Goal: Task Accomplishment & Management: Manage account settings

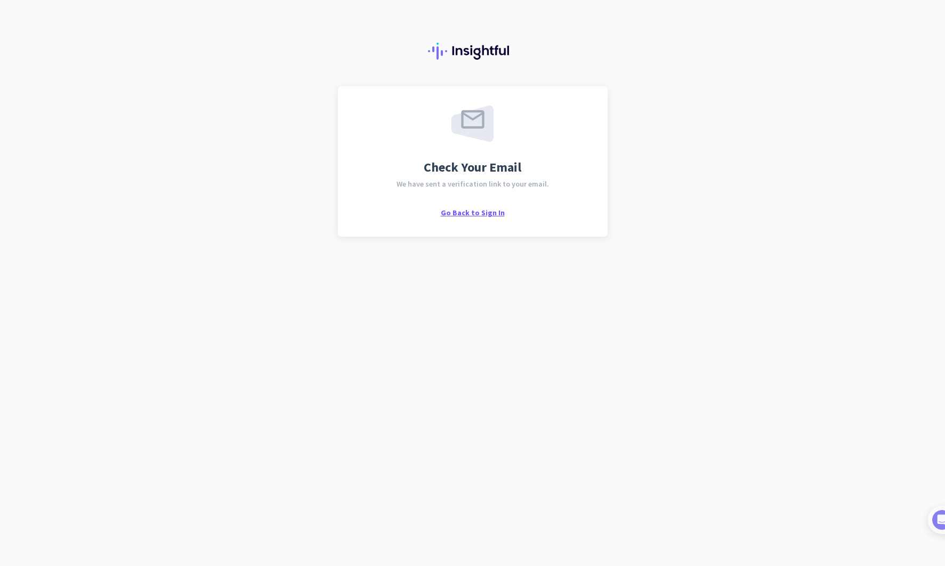
click at [469, 209] on span "Go Back to Sign In" at bounding box center [473, 213] width 64 height 10
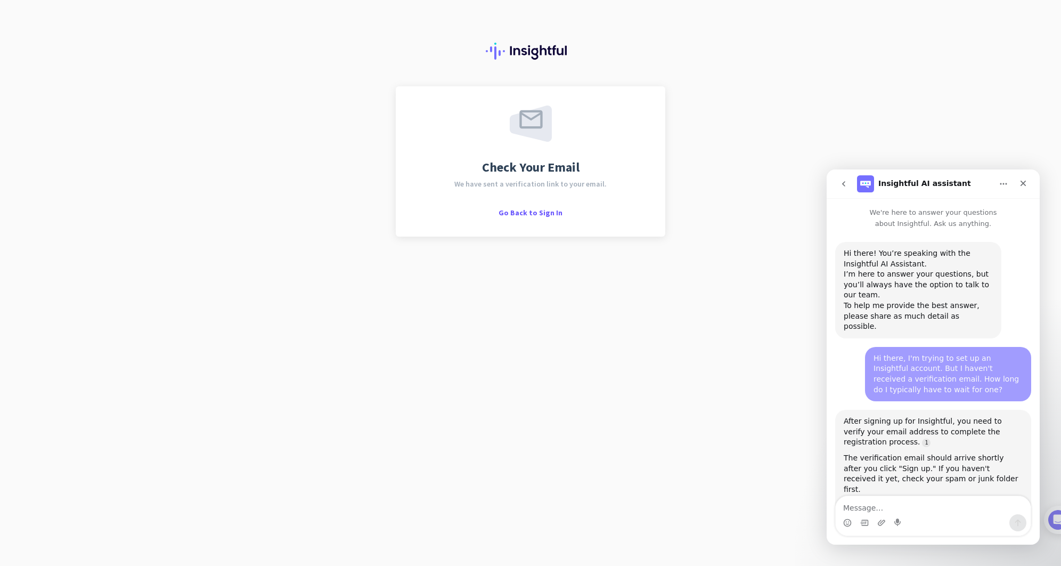
scroll to position [2, 0]
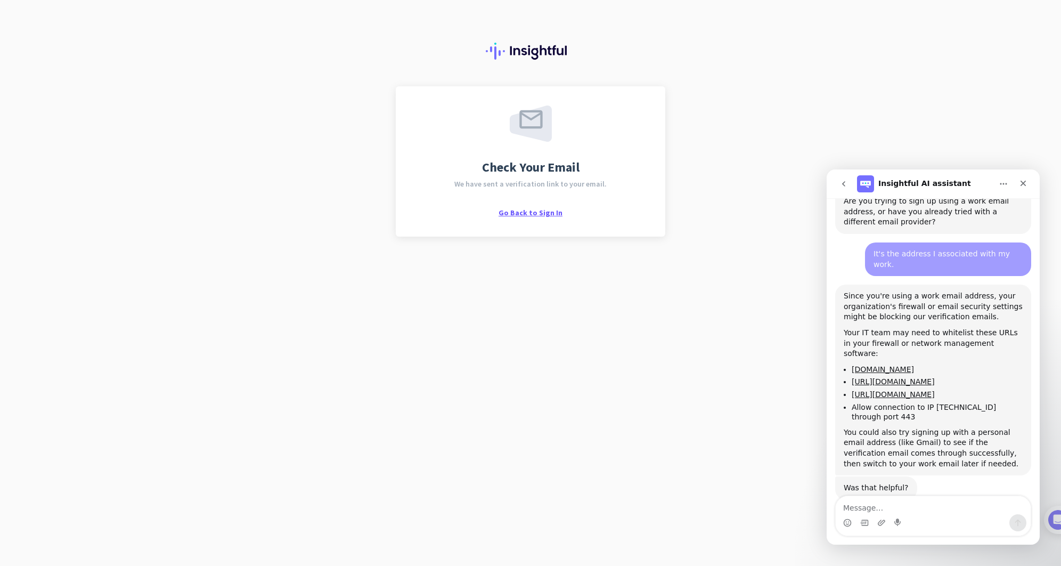
click at [543, 212] on span "Go Back to Sign In" at bounding box center [531, 213] width 64 height 10
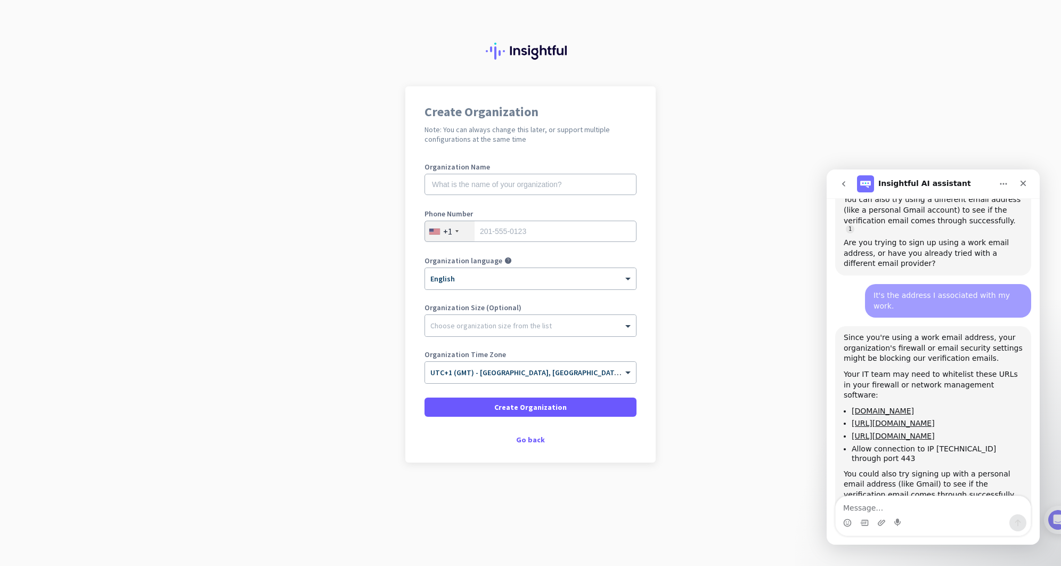
scroll to position [559, 0]
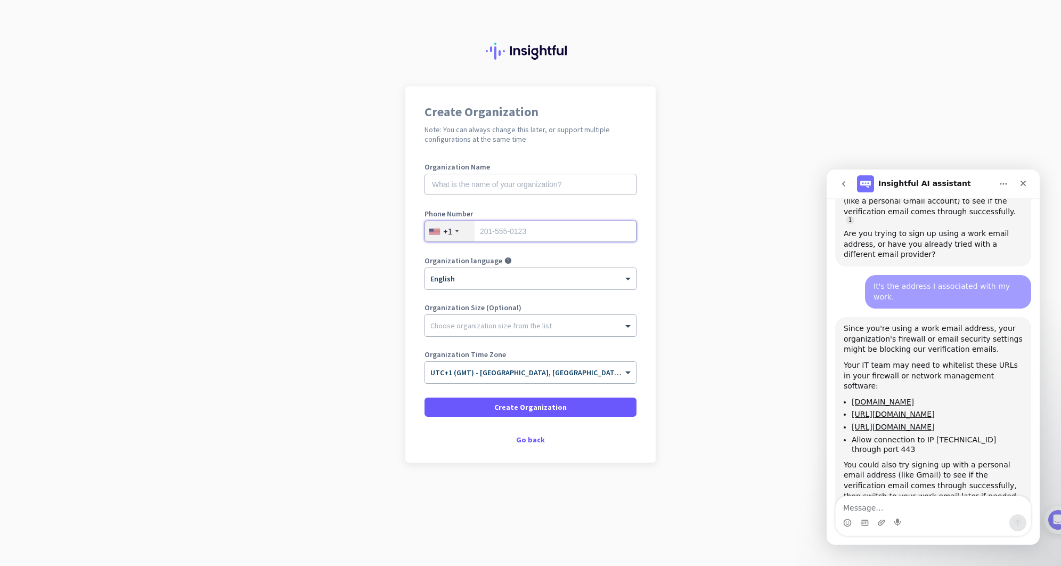
click at [482, 229] on input "tel" at bounding box center [531, 231] width 212 height 21
click at [442, 232] on div "+1" at bounding box center [450, 231] width 50 height 20
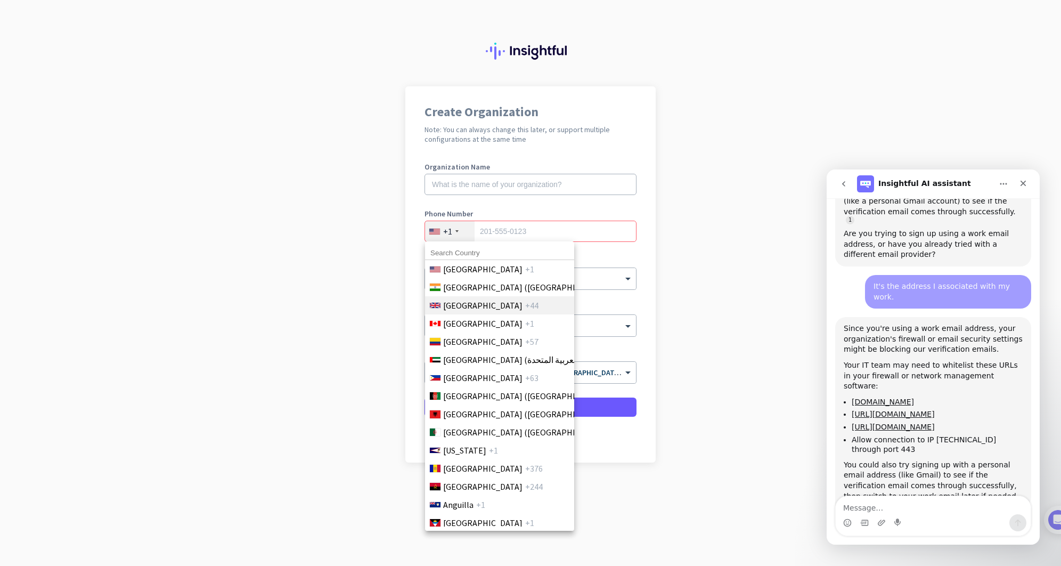
click at [476, 311] on span "[GEOGRAPHIC_DATA]" at bounding box center [482, 305] width 79 height 13
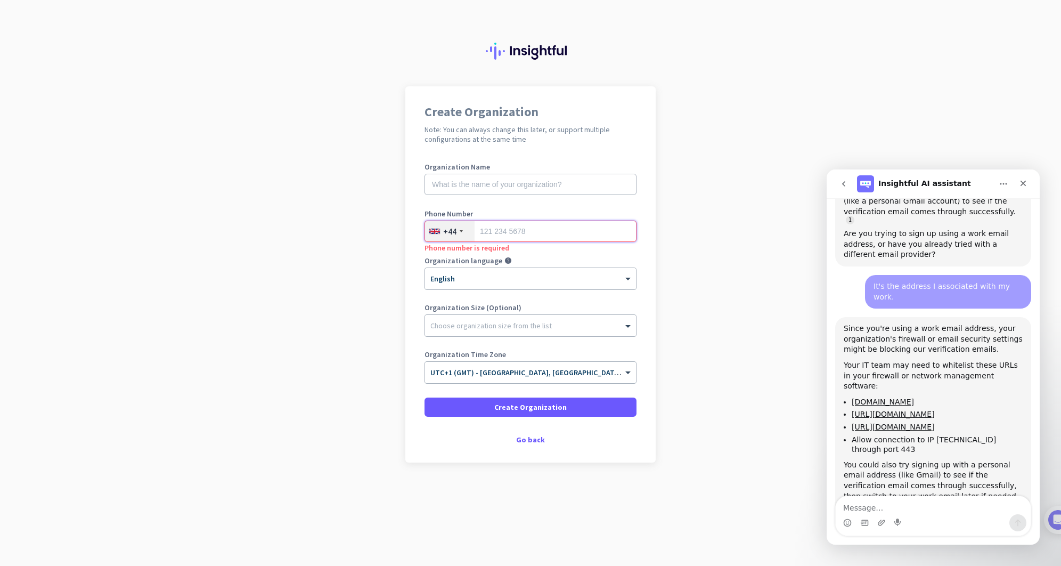
click at [496, 238] on input "tel" at bounding box center [531, 231] width 212 height 21
type input "07528772719"
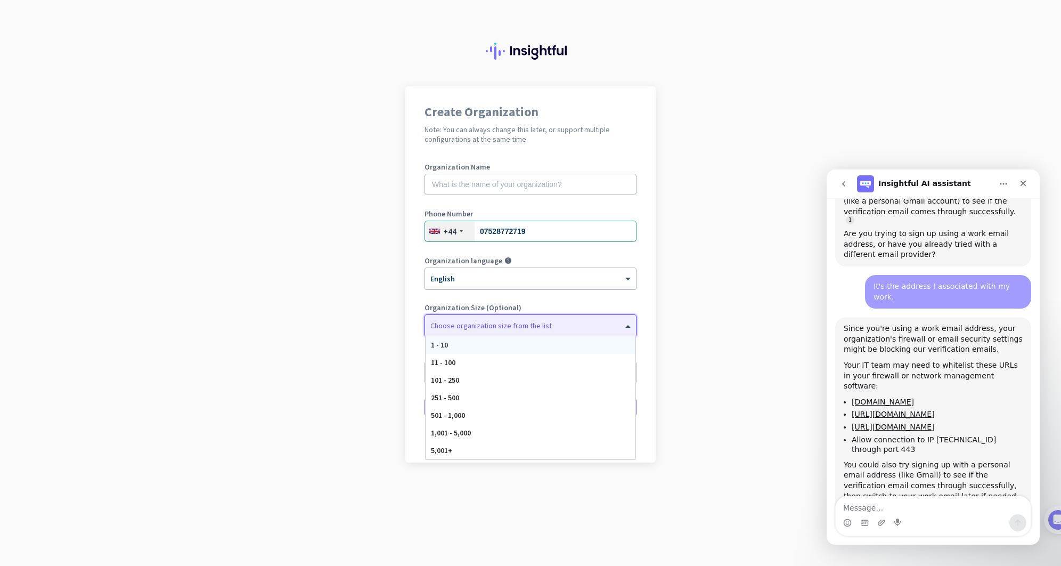
click at [500, 324] on div at bounding box center [530, 323] width 211 height 11
click at [684, 318] on app-onboarding-organization "Create Organization Note: You can always change this later, or support multiple…" at bounding box center [530, 300] width 1061 height 429
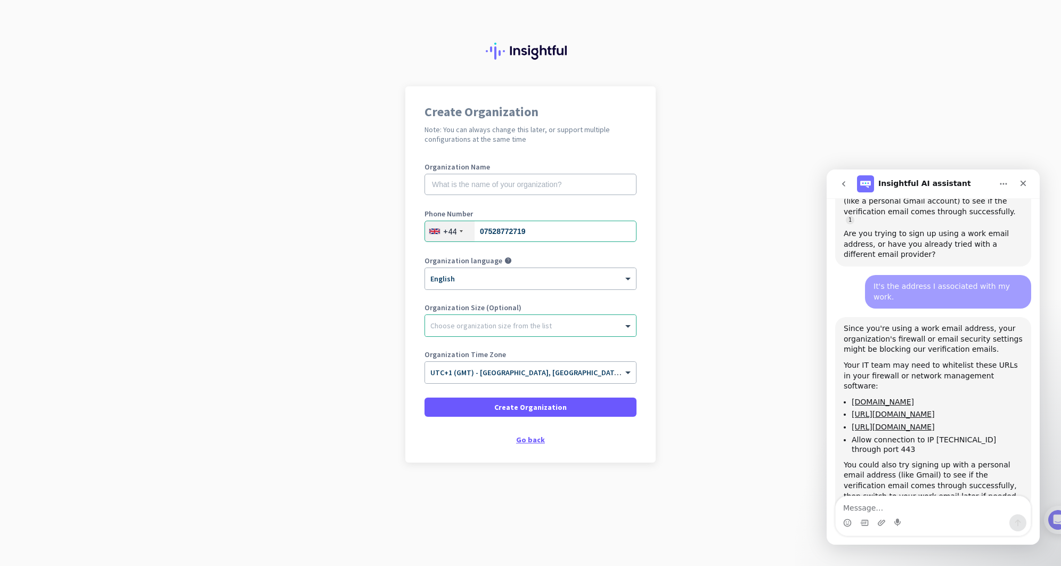
click at [530, 438] on div "Go back" at bounding box center [531, 439] width 212 height 7
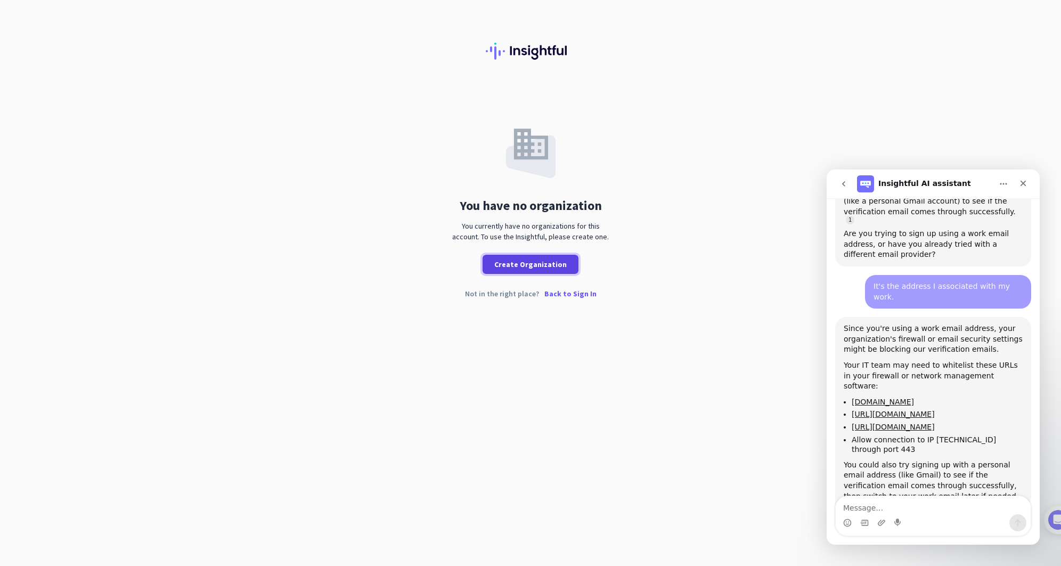
click at [525, 258] on span at bounding box center [531, 264] width 96 height 26
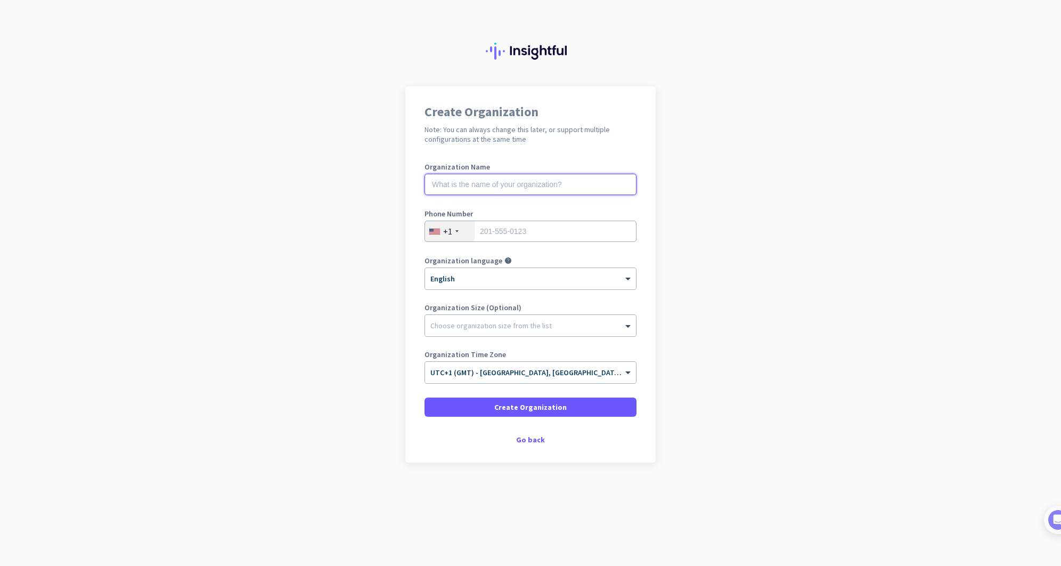
click at [514, 181] on input "text" at bounding box center [531, 184] width 212 height 21
type input "Mercor"
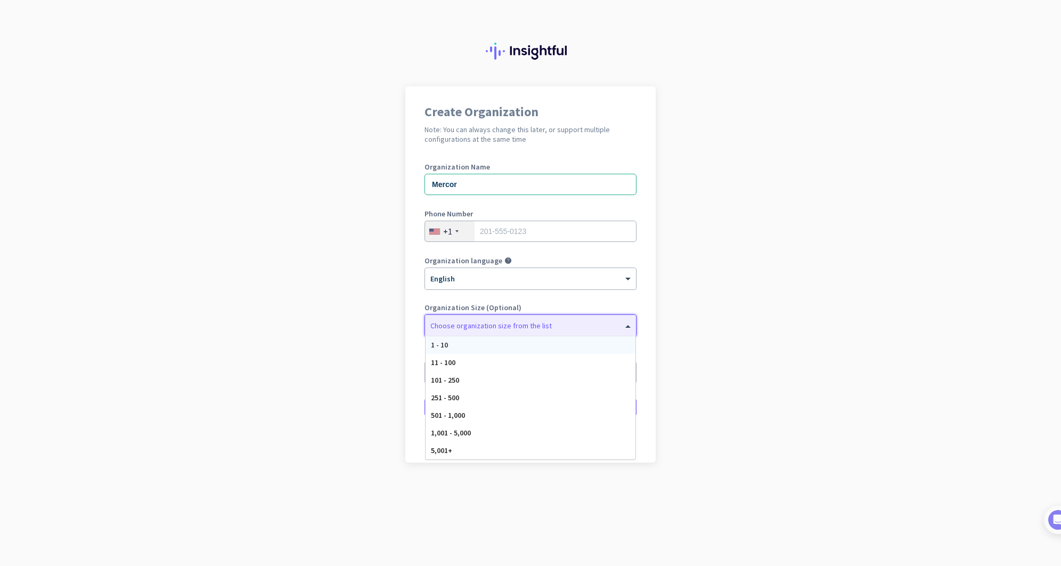
click at [606, 326] on div at bounding box center [530, 323] width 211 height 11
click at [563, 415] on div "501 - 1,000" at bounding box center [531, 416] width 210 height 18
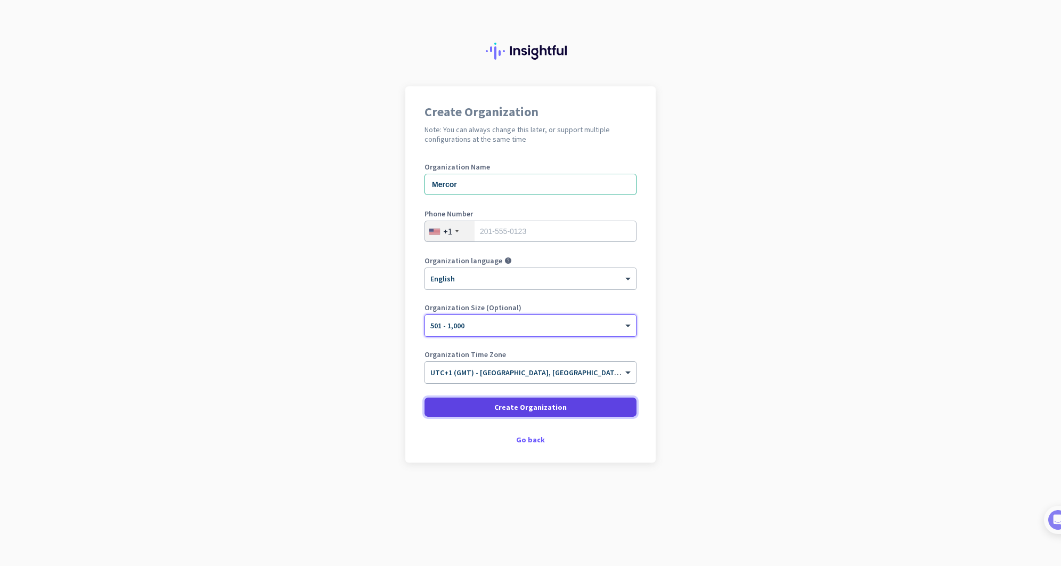
click at [532, 405] on span "Create Organization" at bounding box center [530, 407] width 72 height 11
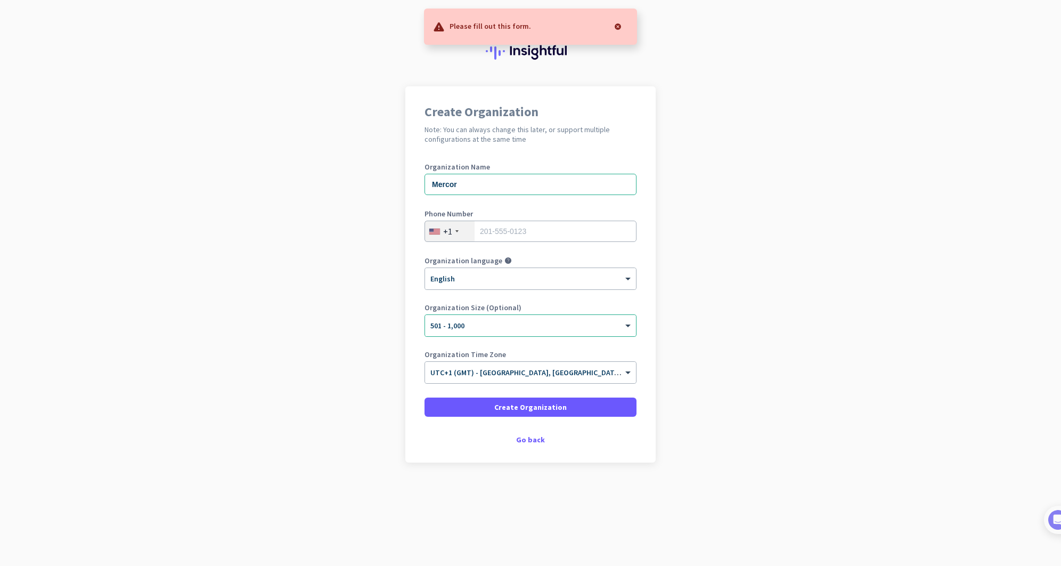
click at [457, 235] on div "+1" at bounding box center [450, 231] width 50 height 20
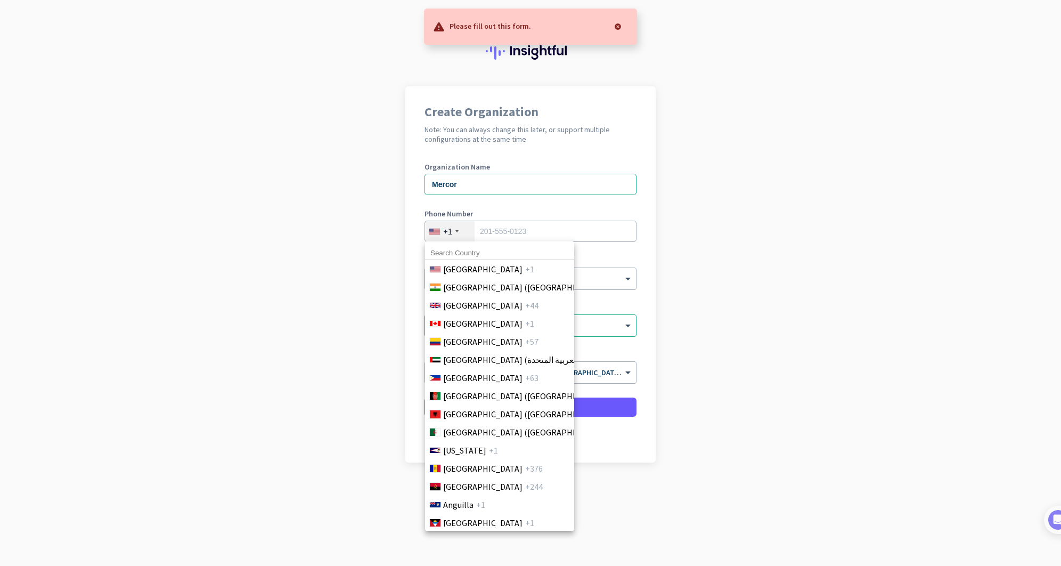
click at [449, 233] on div at bounding box center [530, 283] width 1061 height 566
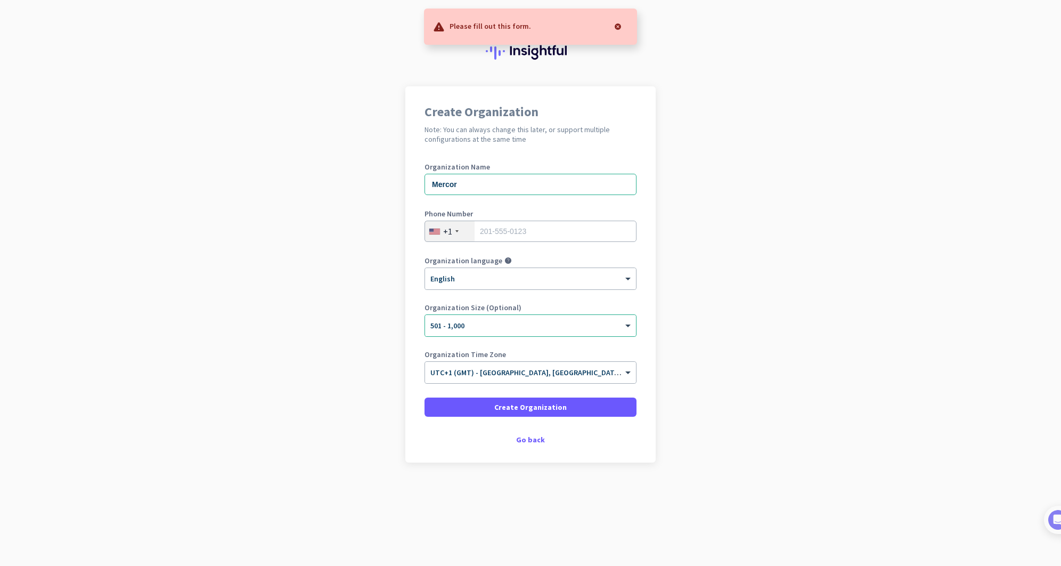
click at [449, 233] on div "+1" at bounding box center [447, 231] width 9 height 11
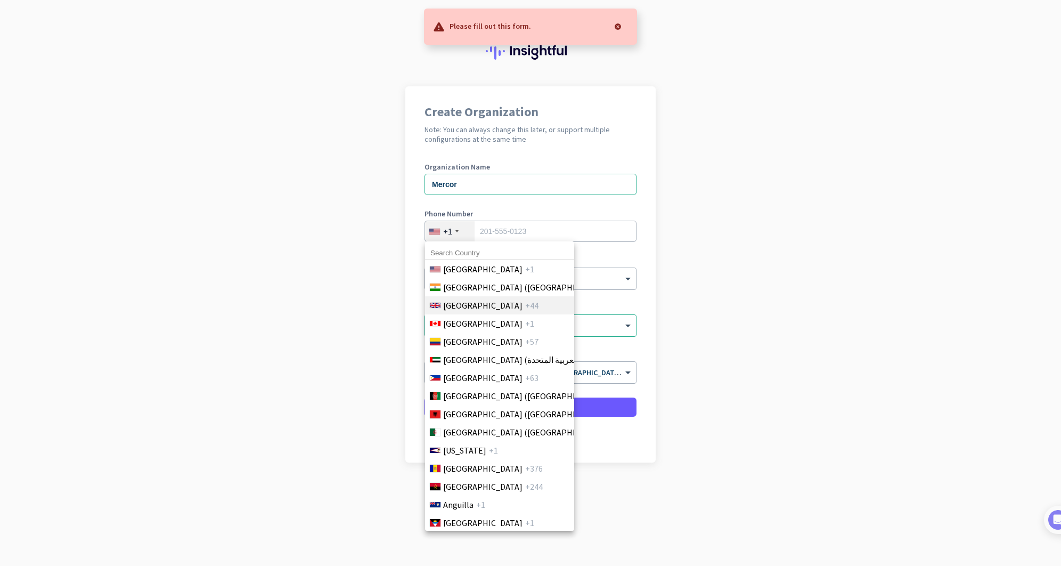
click at [461, 304] on span "[GEOGRAPHIC_DATA]" at bounding box center [482, 305] width 79 height 13
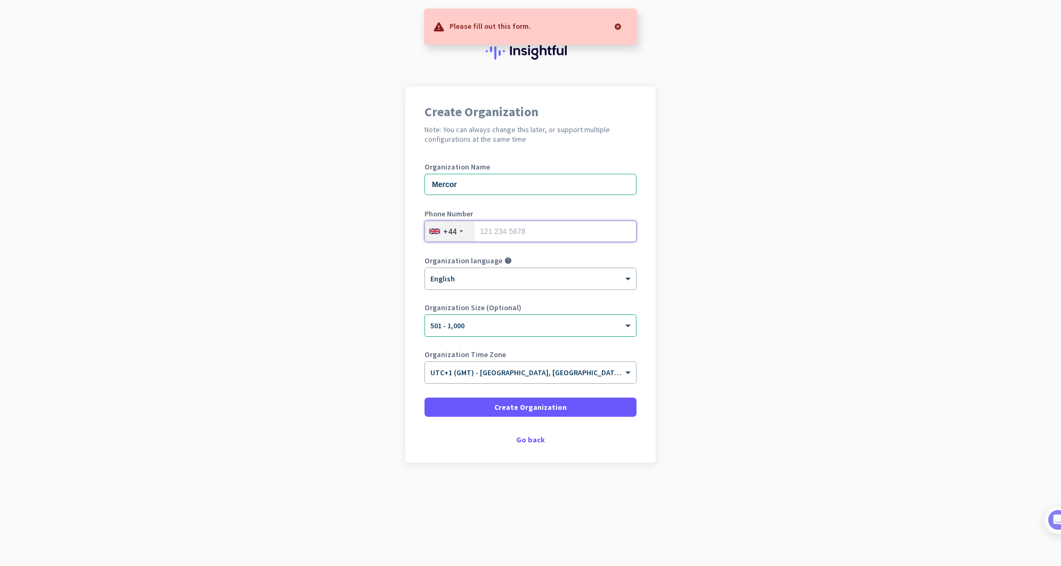
click at [503, 224] on input "tel" at bounding box center [531, 231] width 212 height 21
type input "07528772719"
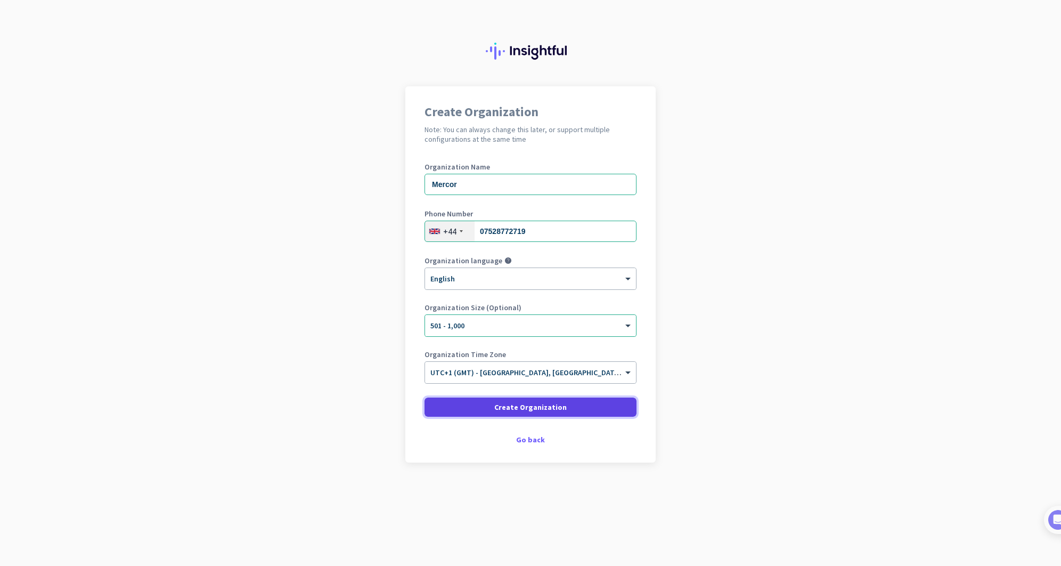
click at [540, 405] on span "Create Organization" at bounding box center [530, 407] width 72 height 11
click at [526, 410] on span "Create Organization" at bounding box center [530, 407] width 72 height 11
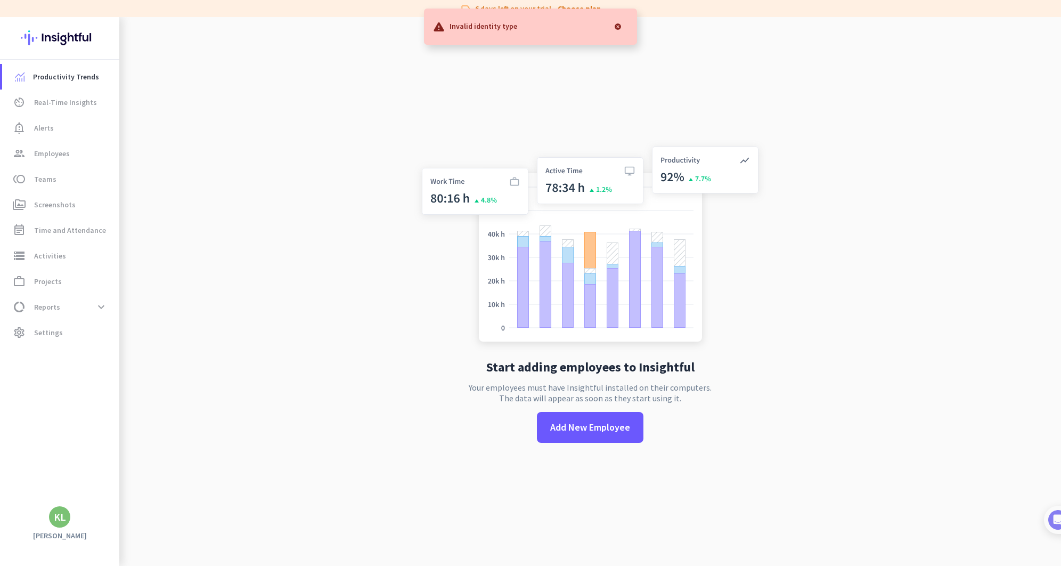
click at [279, 319] on app-no-employees "Start adding employees to Insightful Your employees must have Insightful instal…" at bounding box center [590, 300] width 942 height 566
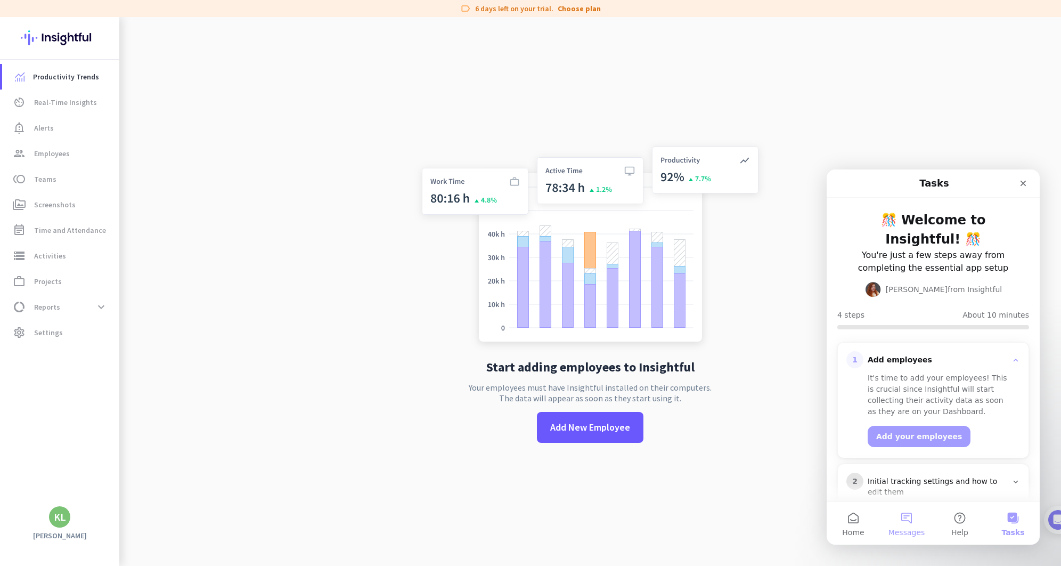
click at [904, 518] on button "Messages" at bounding box center [906, 523] width 53 height 43
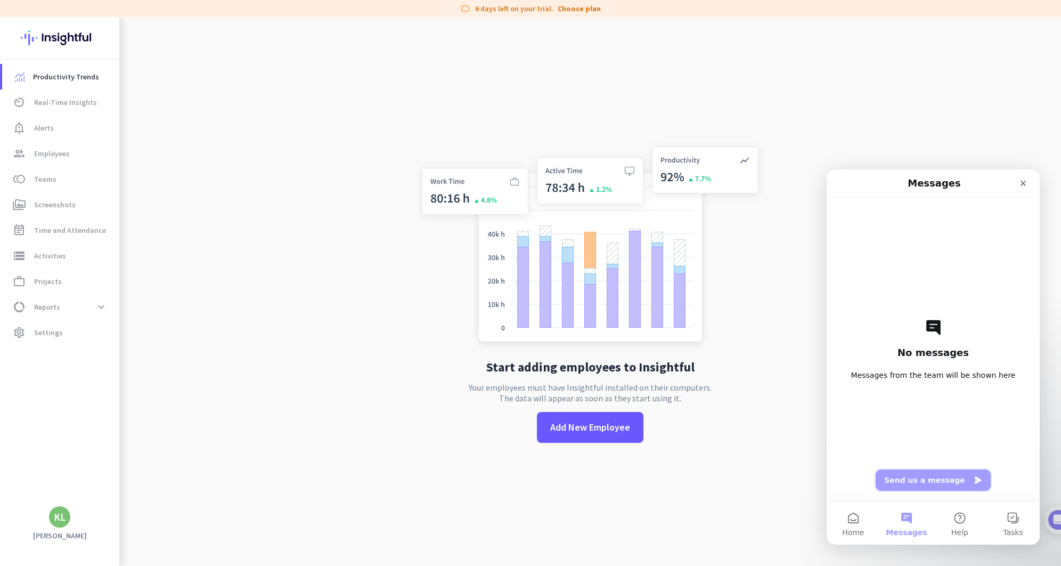
click at [930, 481] on button "Send us a message" at bounding box center [933, 479] width 115 height 21
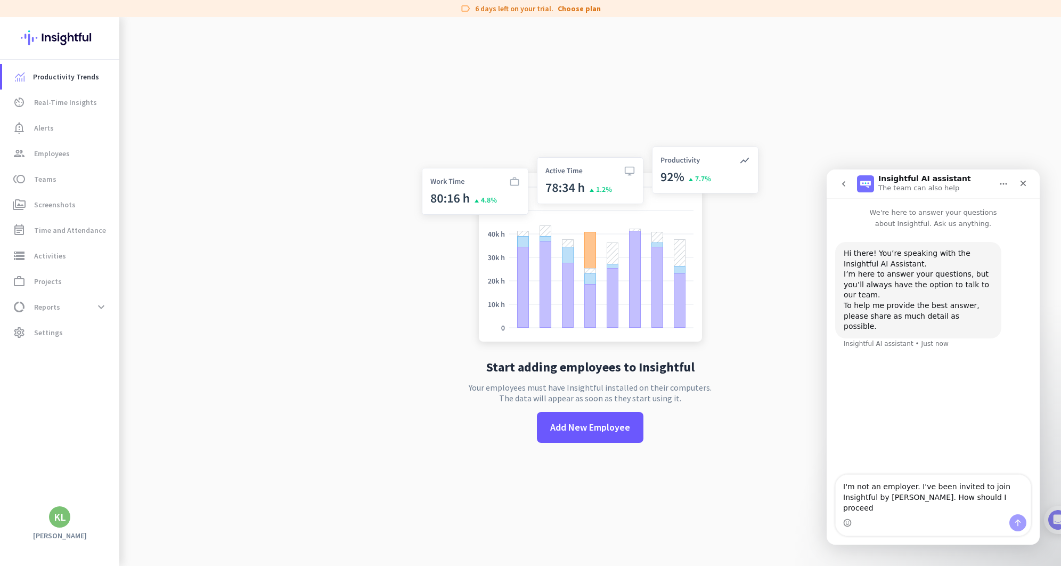
type textarea "I'm not an employer. I've been invited to join Insightful by [PERSON_NAME]. How…"
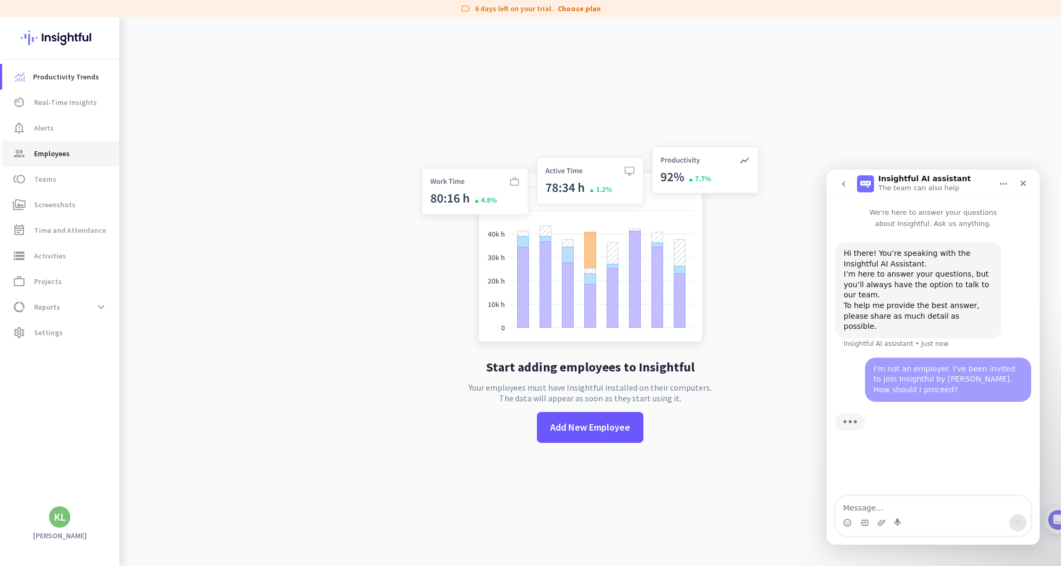
click at [60, 153] on span "Employees" at bounding box center [52, 153] width 36 height 13
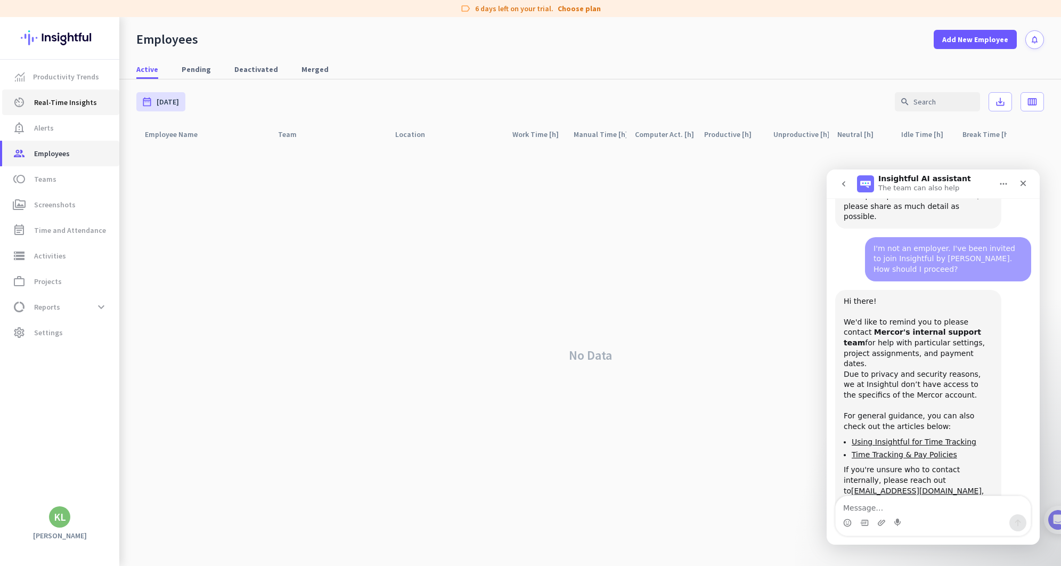
scroll to position [118, 0]
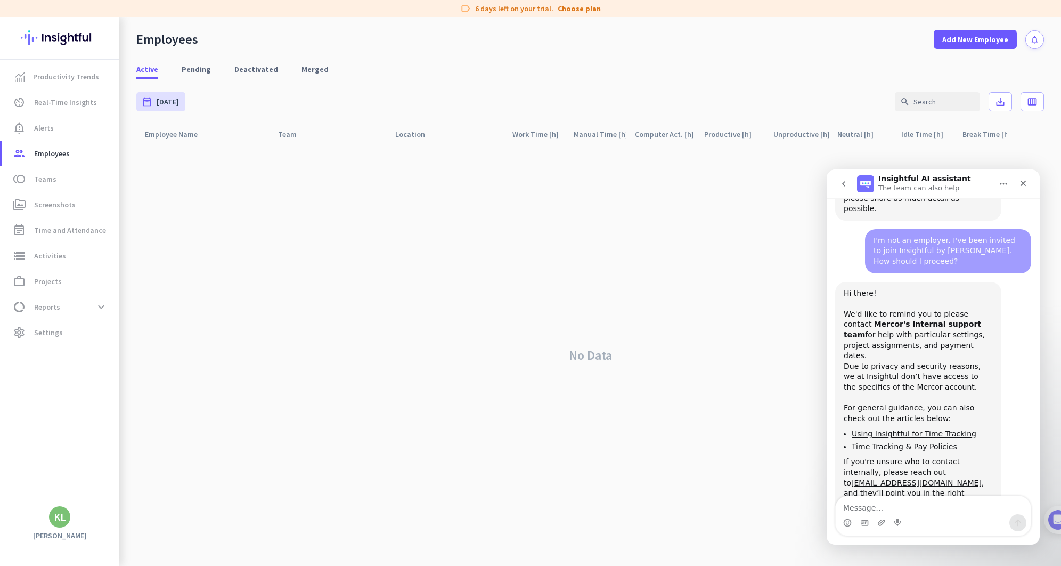
click at [66, 522] on div "KL" at bounding box center [59, 516] width 21 height 21
click at [110, 438] on span "Personal Settings" at bounding box center [116, 439] width 64 height 10
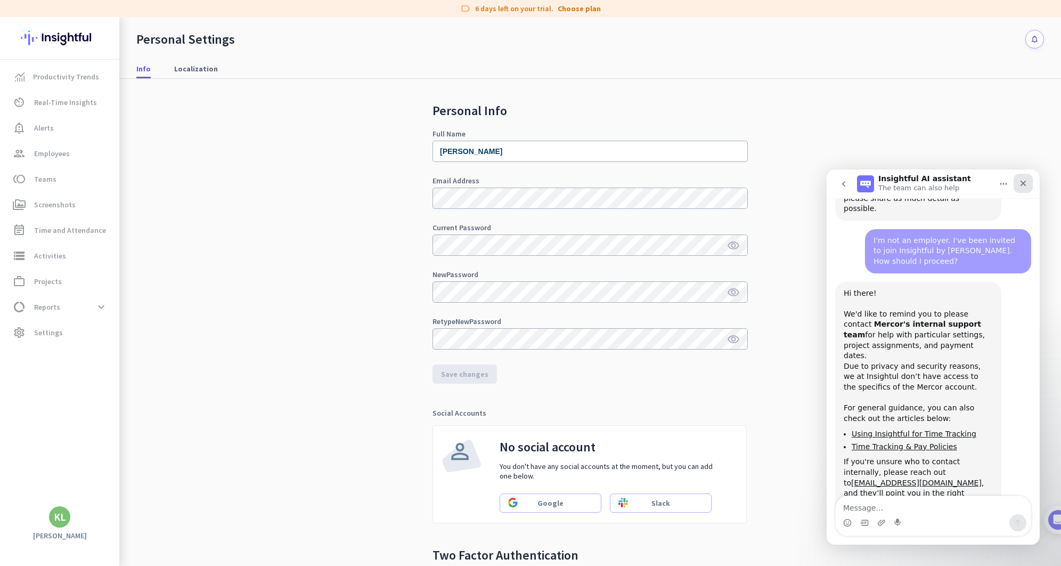
click at [1025, 183] on icon "Close" at bounding box center [1023, 183] width 9 height 9
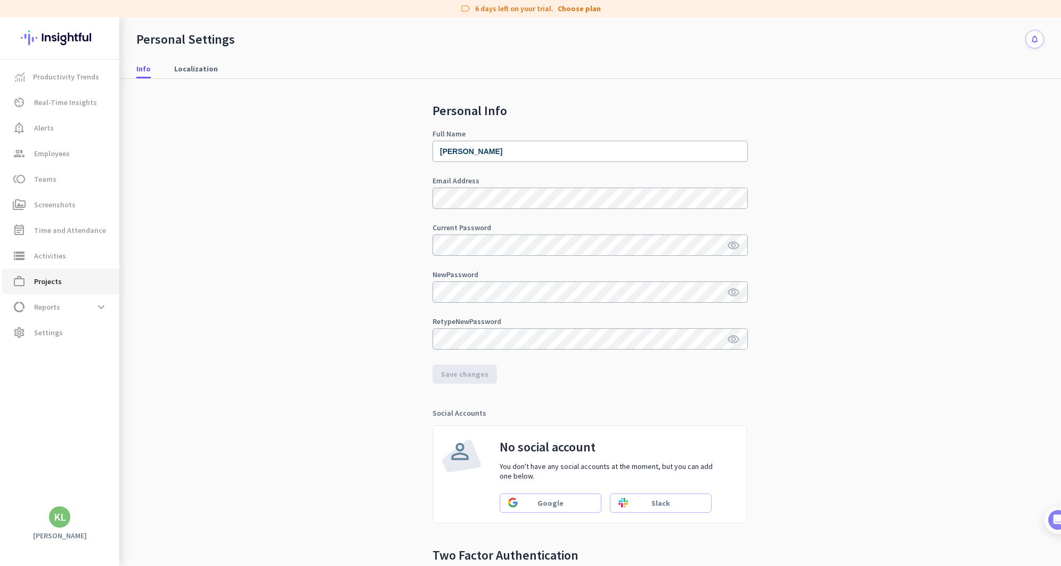
click at [58, 276] on span "Projects" at bounding box center [48, 281] width 28 height 13
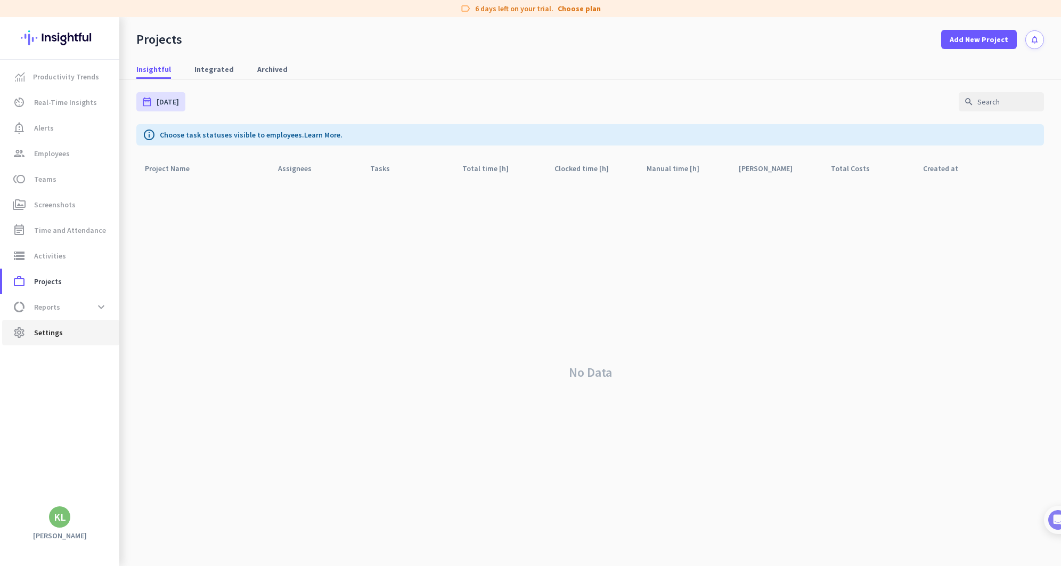
click at [61, 330] on span "settings Settings" at bounding box center [61, 332] width 100 height 13
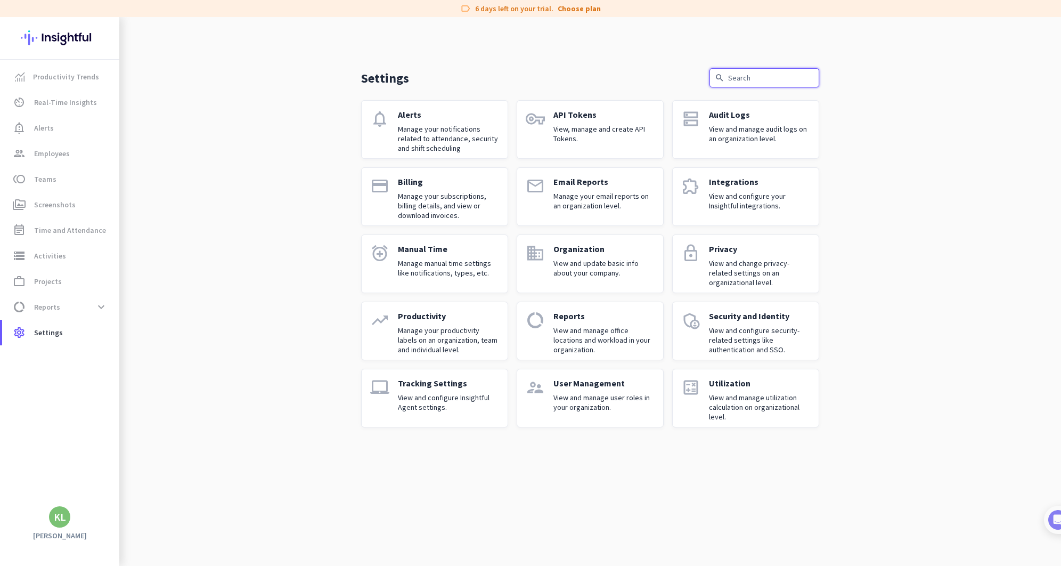
click at [763, 69] on input "text" at bounding box center [765, 77] width 110 height 19
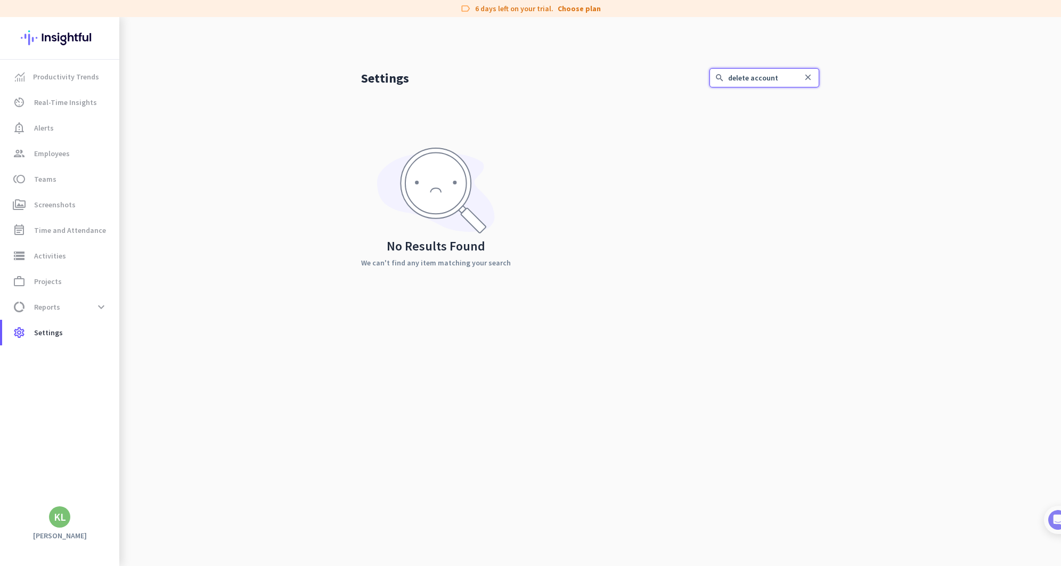
type input "delete account"
click at [64, 522] on div "KL" at bounding box center [60, 516] width 12 height 11
click at [119, 436] on span "Personal Settings" at bounding box center [116, 439] width 64 height 10
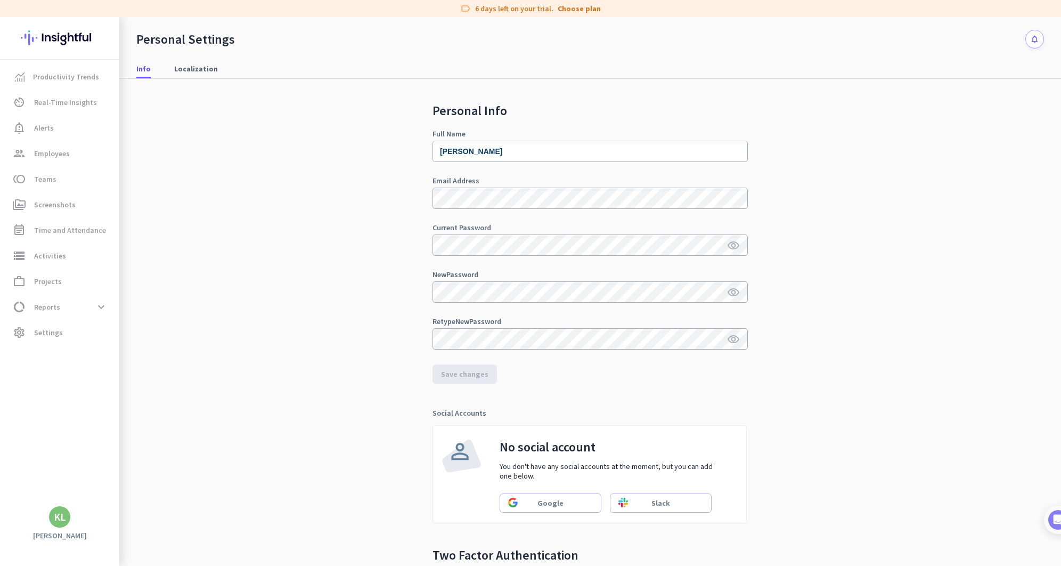
scroll to position [111, 0]
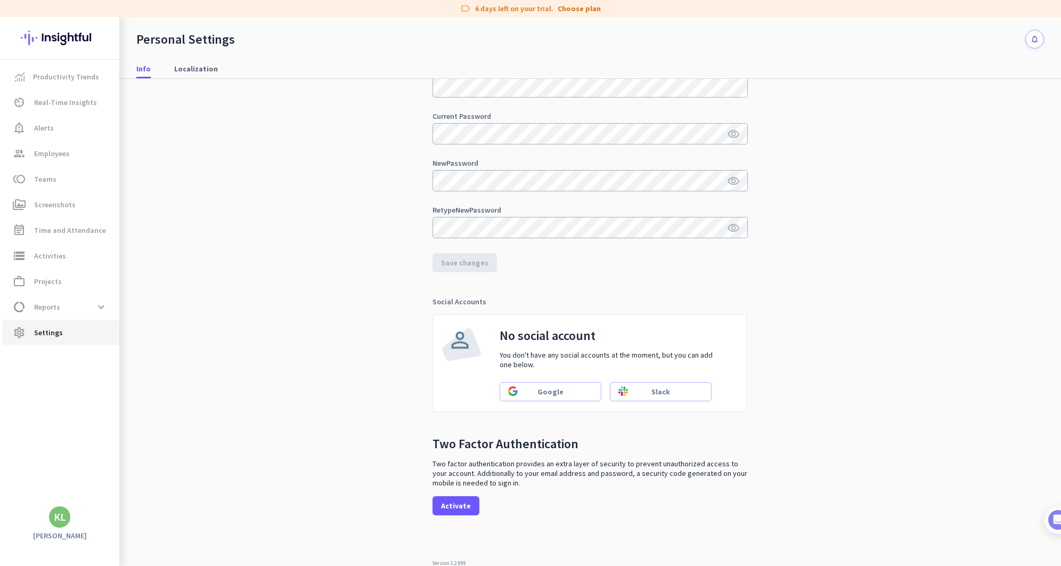
click at [52, 326] on span "Settings" at bounding box center [48, 332] width 29 height 13
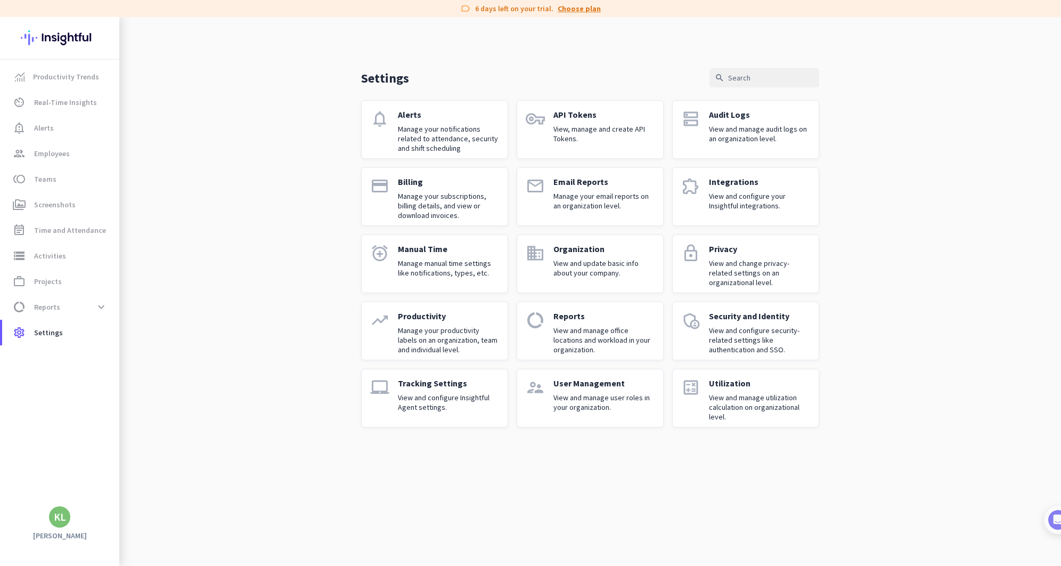
click at [569, 9] on link "Choose plan" at bounding box center [579, 8] width 43 height 11
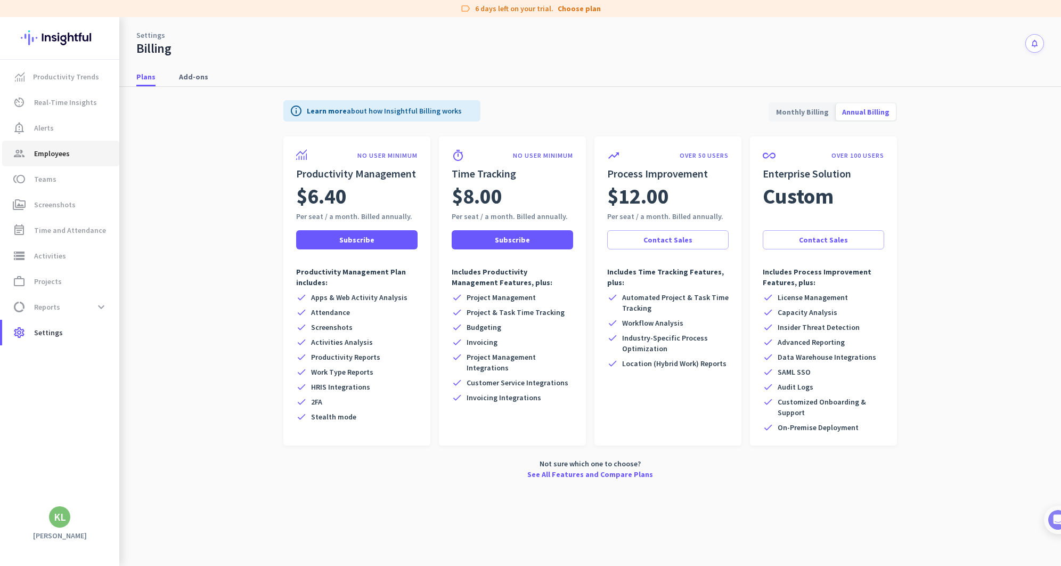
click at [62, 152] on span "Employees" at bounding box center [52, 153] width 36 height 13
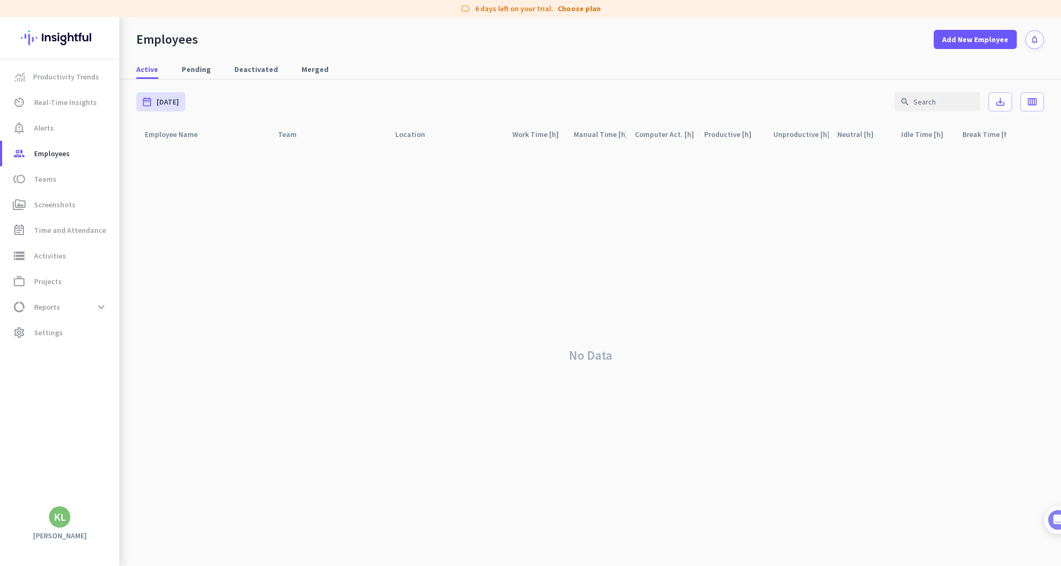
click at [1035, 36] on icon "notifications" at bounding box center [1034, 39] width 9 height 9
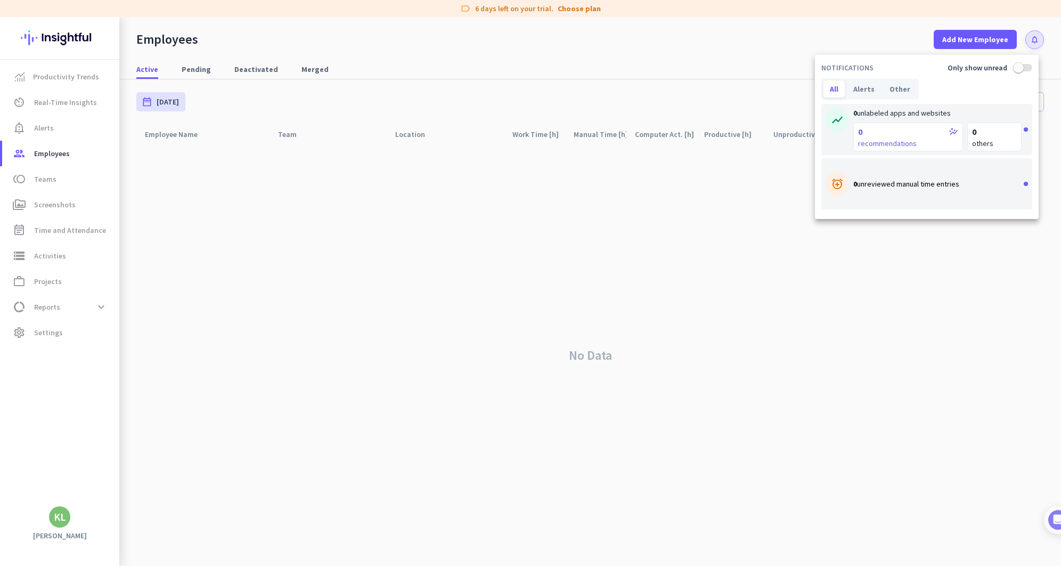
click at [298, 197] on div at bounding box center [530, 283] width 1061 height 566
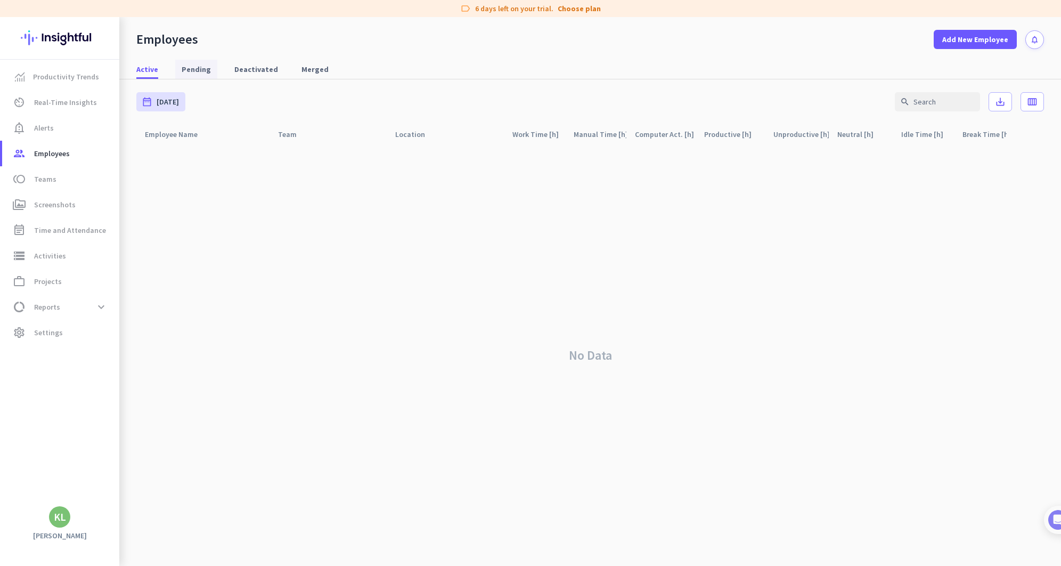
click at [202, 70] on span "Pending" at bounding box center [196, 69] width 29 height 11
click at [242, 64] on span "Deactivated" at bounding box center [256, 69] width 44 height 11
click at [302, 65] on span "Merged" at bounding box center [315, 69] width 27 height 11
click at [580, 10] on link "Choose plan" at bounding box center [579, 8] width 43 height 11
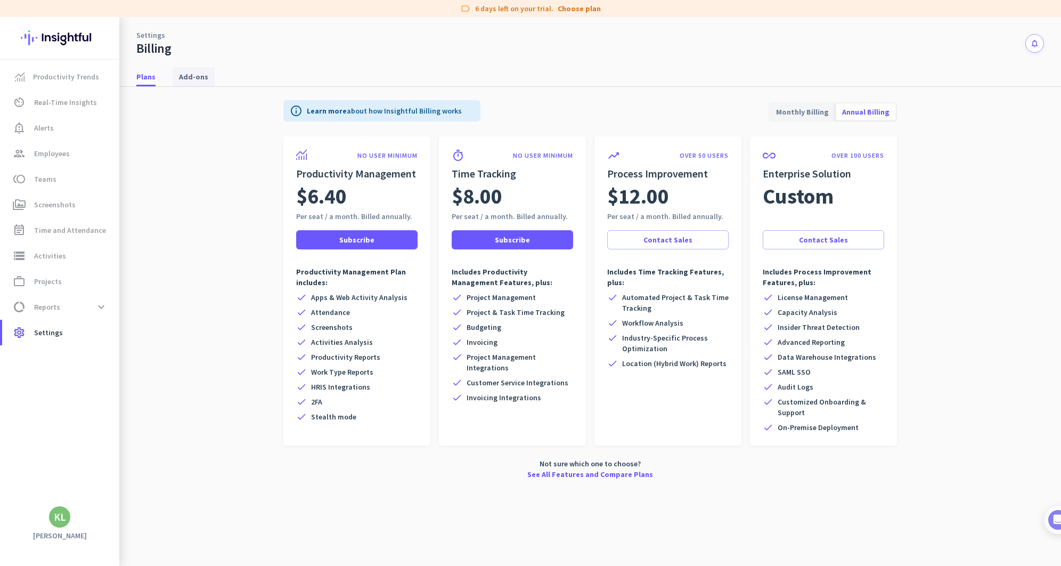
click at [193, 77] on span "Add-ons" at bounding box center [193, 76] width 29 height 11
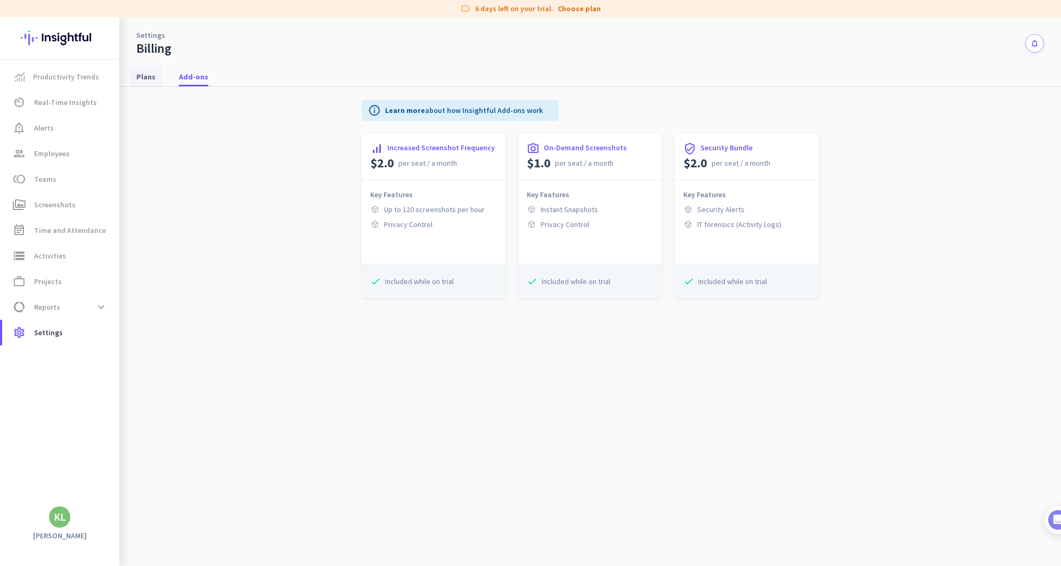
click at [148, 76] on span "Plans" at bounding box center [145, 76] width 19 height 11
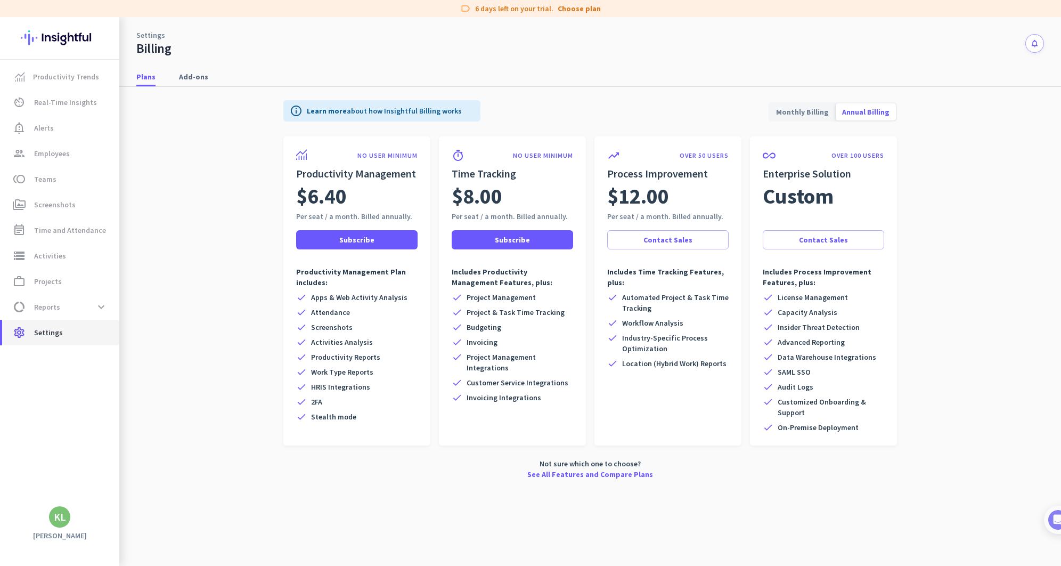
click at [58, 329] on span "Settings" at bounding box center [48, 332] width 29 height 13
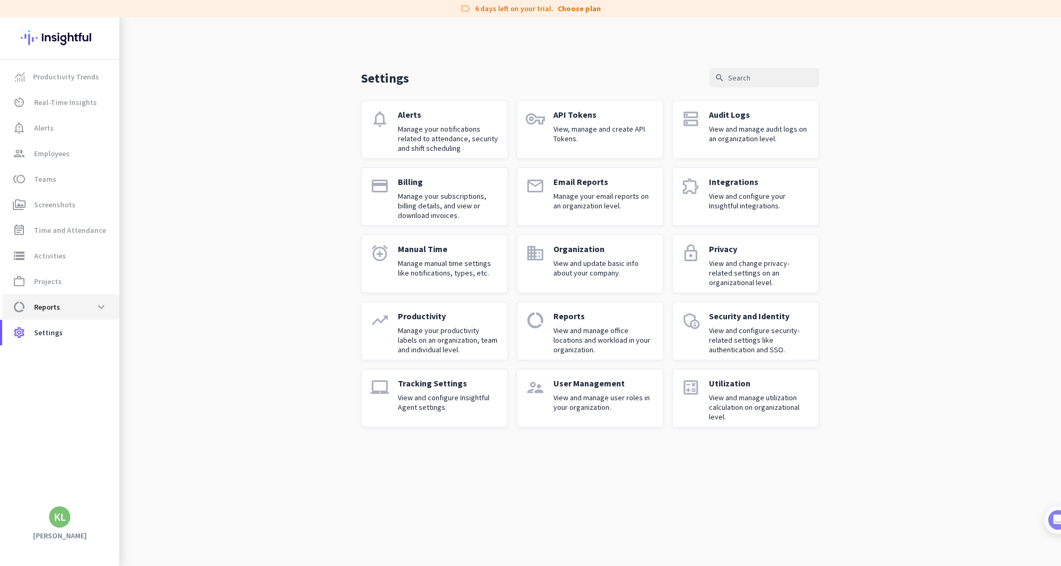
click at [67, 305] on span "data_usage Reports expand_more" at bounding box center [61, 306] width 100 height 19
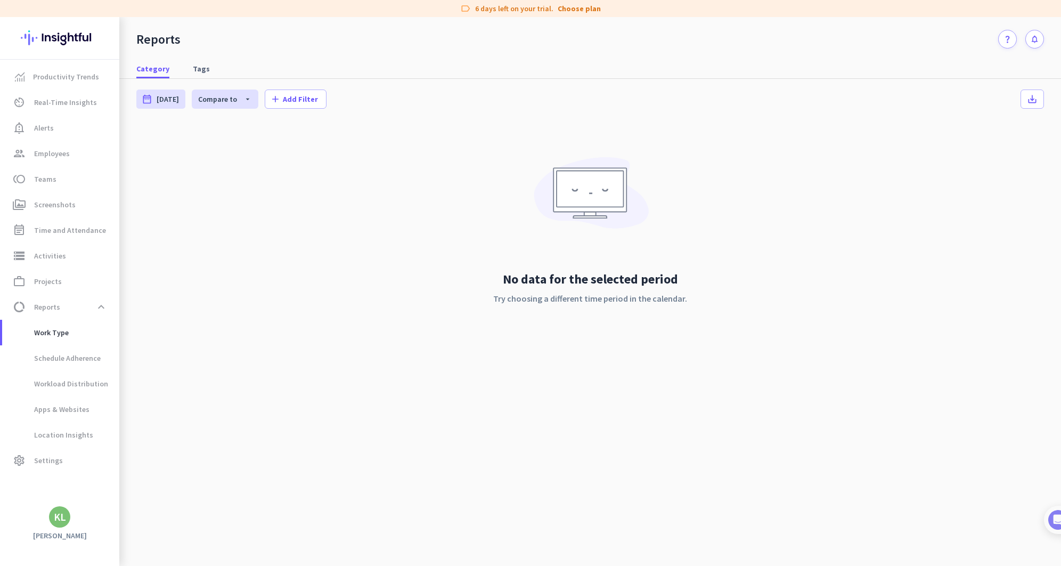
click at [69, 30] on img at bounding box center [60, 38] width 78 height 42
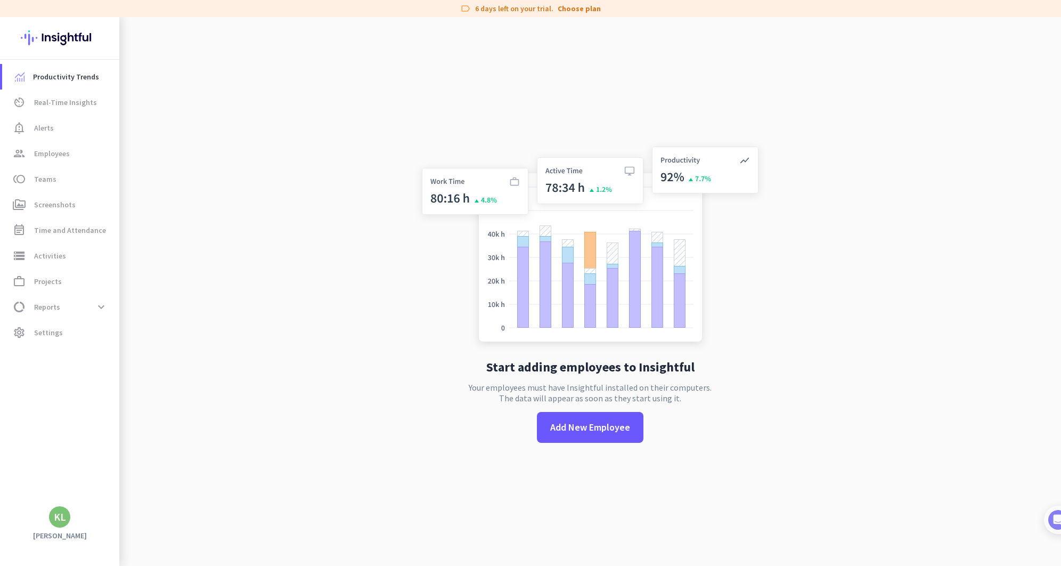
click at [61, 514] on div "KL" at bounding box center [60, 516] width 12 height 11
click at [102, 496] on span "Sign out" at bounding box center [116, 497] width 64 height 10
